Goal: Task Accomplishment & Management: Complete application form

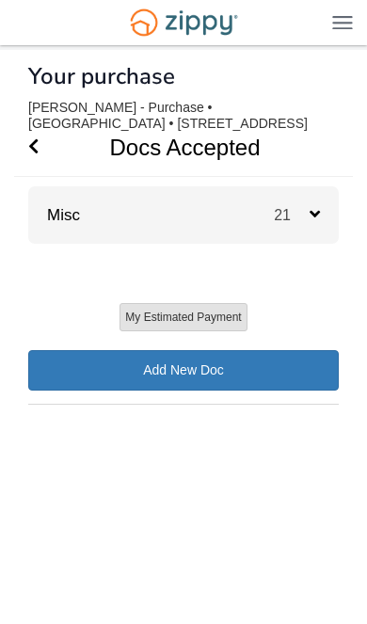
scroll to position [41, 0]
click at [39, 137] on icon "Go Back" at bounding box center [33, 145] width 10 height 17
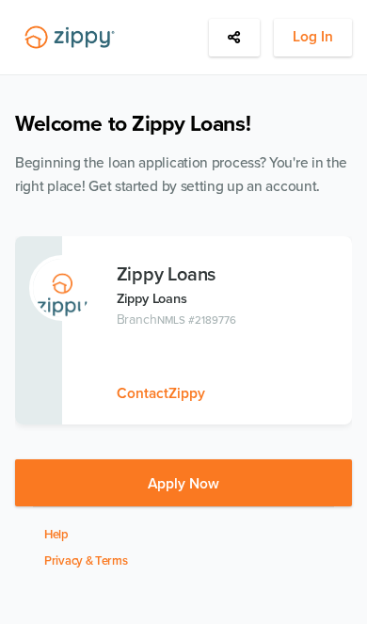
click at [218, 490] on button "Apply Now" at bounding box center [183, 483] width 337 height 47
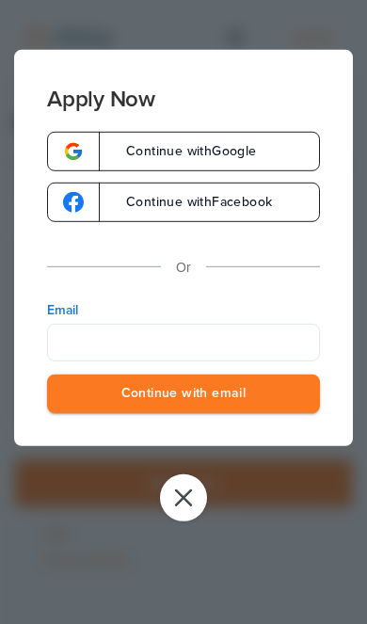
click at [170, 506] on button "close" at bounding box center [183, 497] width 47 height 47
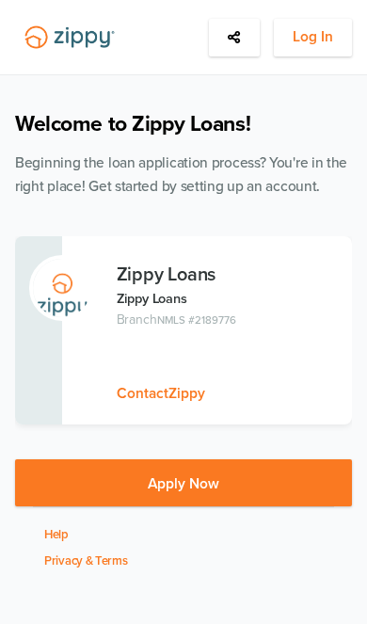
click at [340, 37] on button "Log In" at bounding box center [313, 38] width 78 height 38
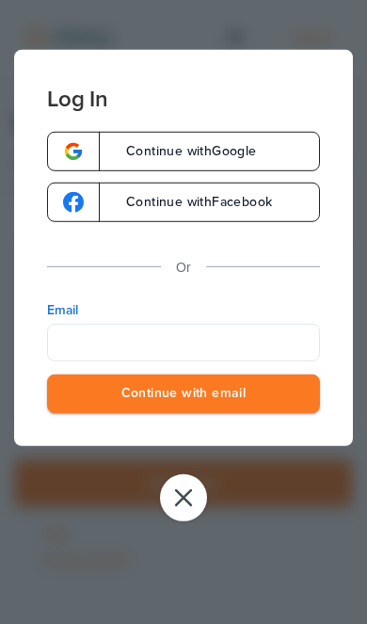
click at [224, 402] on button "Continue with email" at bounding box center [183, 394] width 273 height 39
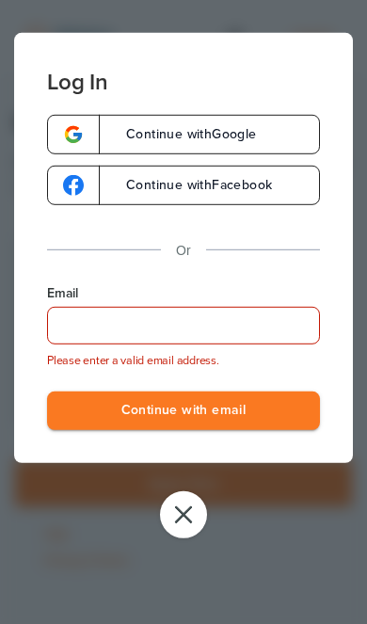
click at [195, 345] on input "Email" at bounding box center [183, 326] width 273 height 38
click at [199, 348] on div "Email Please enter a valid email address. Continue with email" at bounding box center [183, 357] width 273 height 146
click at [218, 345] on input "Email" at bounding box center [183, 326] width 273 height 38
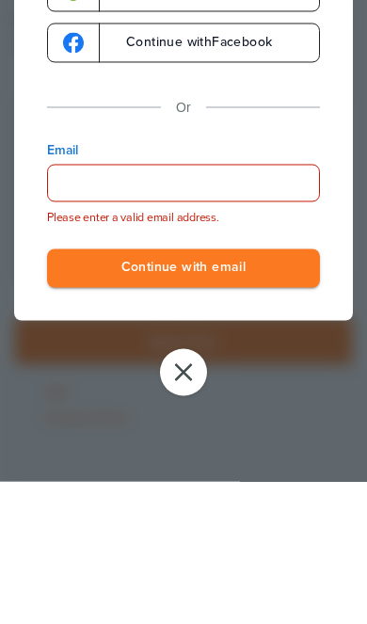
type input "**********"
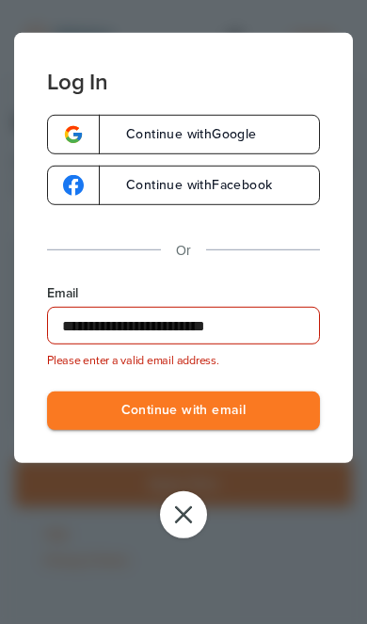
click at [207, 417] on button "Continue with email" at bounding box center [183, 411] width 273 height 39
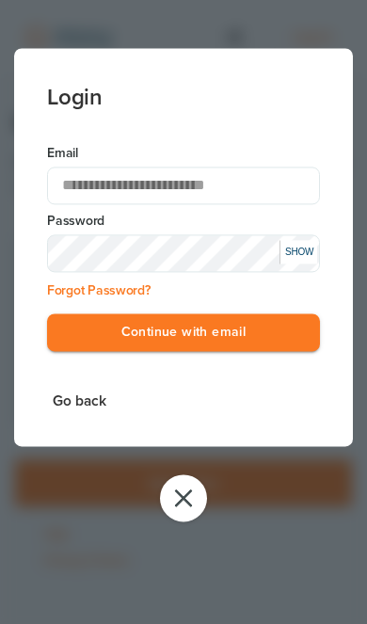
click at [211, 334] on button "Continue with email" at bounding box center [183, 333] width 273 height 39
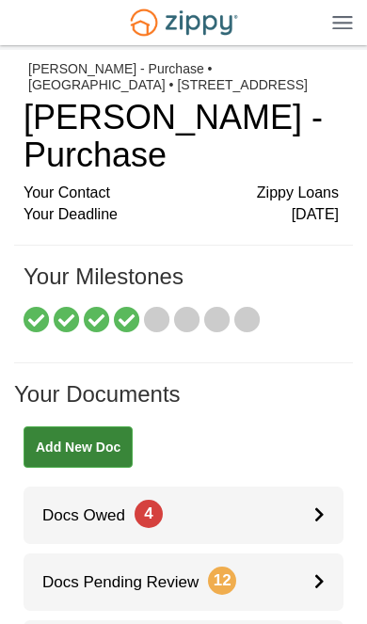
click at [273, 504] on link "Docs Owed 4" at bounding box center [184, 515] width 320 height 57
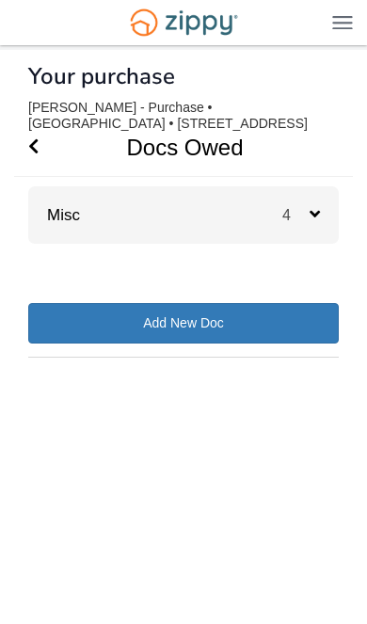
click at [321, 206] on div "4" at bounding box center [310, 214] width 56 height 57
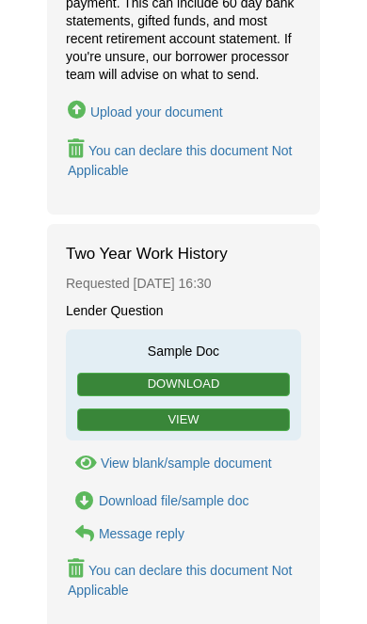
scroll to position [1460, 0]
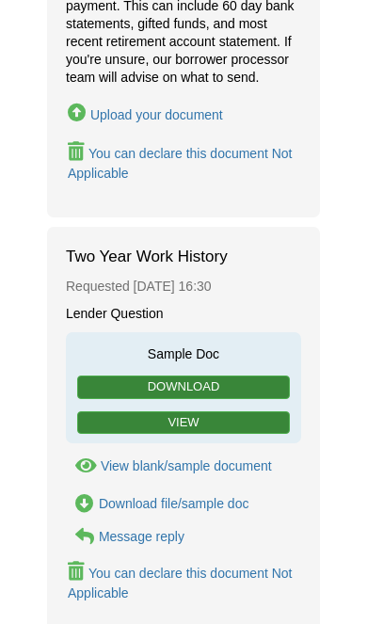
click at [246, 411] on link "View" at bounding box center [183, 423] width 213 height 24
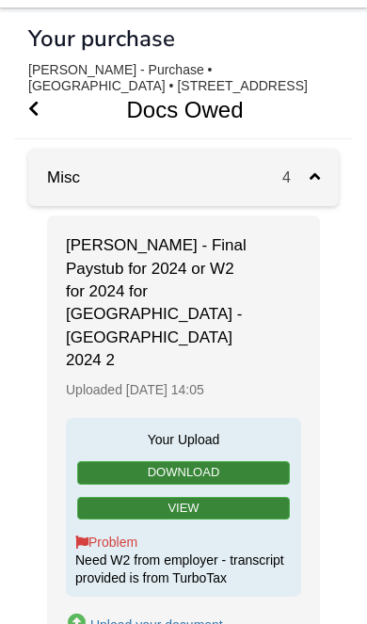
scroll to position [43, 0]
